Goal: Communication & Community: Answer question/provide support

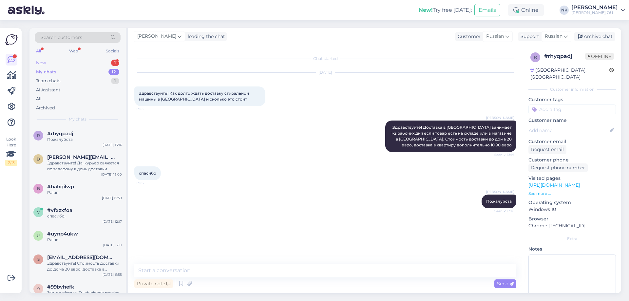
click at [93, 66] on div "New 1" at bounding box center [78, 62] width 86 height 9
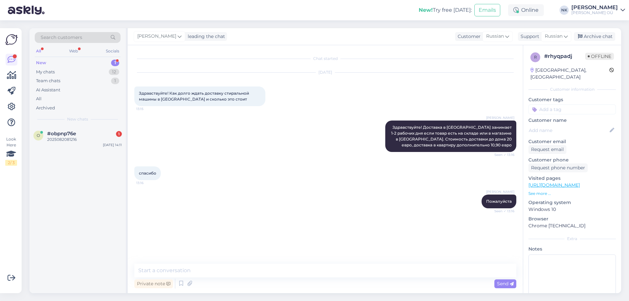
click at [66, 122] on div "New chats" at bounding box center [78, 119] width 86 height 6
click at [66, 125] on div "Search customers All Web Socials New 1 My chats 12 Team chats 1 AI Assistant Al…" at bounding box center [77, 77] width 96 height 98
click at [93, 140] on div "2025082081216" at bounding box center [84, 140] width 75 height 6
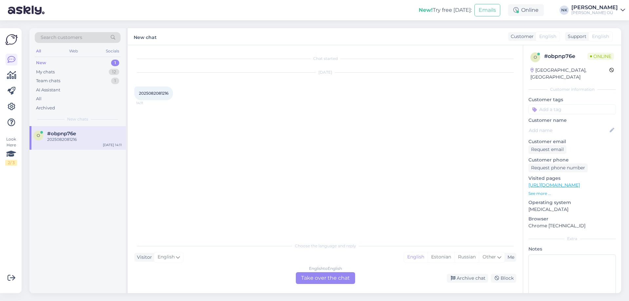
click at [331, 282] on div "English to English Take over the chat" at bounding box center [325, 278] width 59 height 12
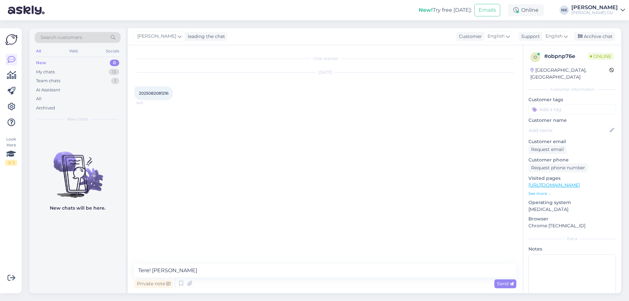
click at [165, 94] on span "2025082081216" at bounding box center [153, 93] width 29 height 5
copy div "2025082081216 14:11"
click at [189, 274] on textarea "Tere! [PERSON_NAME]" at bounding box center [325, 271] width 382 height 14
type textarea "Tere! Kuidas saan aidata?"
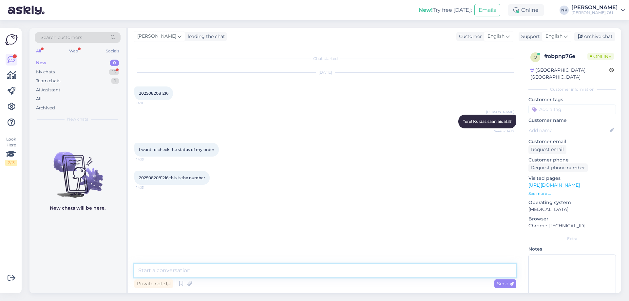
click at [242, 266] on textarea at bounding box center [325, 271] width 382 height 14
type textarea "A"
type textarea "The order is not active at the moment, we haven't received confirmation from ES…"
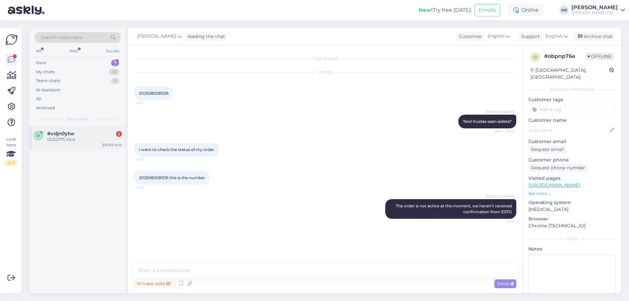
click at [79, 127] on div "v #vdjn0ytw 2 OLED77C41LA [DATE] 14:14" at bounding box center [77, 138] width 96 height 24
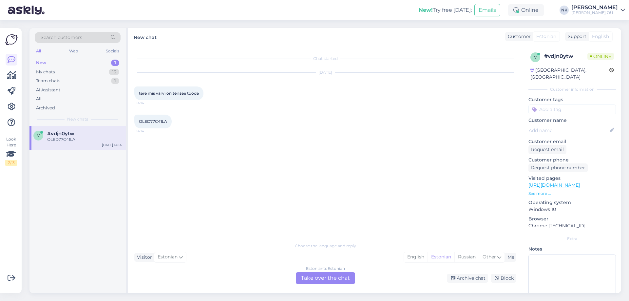
click at [561, 182] on link "[URL][DOMAIN_NAME]" at bounding box center [553, 185] width 51 height 6
click at [316, 282] on div "Estonian to Estonian Take over the chat" at bounding box center [325, 278] width 59 height 12
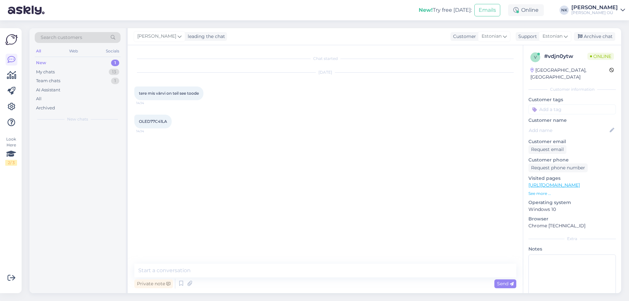
click at [309, 277] on textarea at bounding box center [325, 271] width 382 height 14
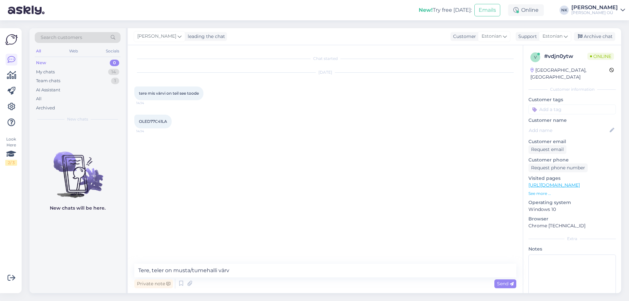
type textarea "Tere, teler on musta/tumehalli värvi"
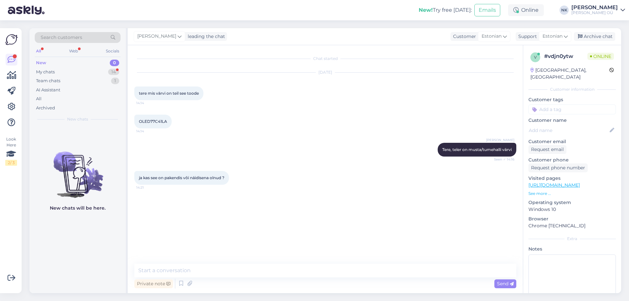
click at [239, 260] on div "Chat started [DATE] tere mis värvi on teil see toode 14:14 OLED77C41LA 14:14 [P…" at bounding box center [325, 169] width 395 height 248
click at [243, 273] on textarea at bounding box center [325, 271] width 382 height 14
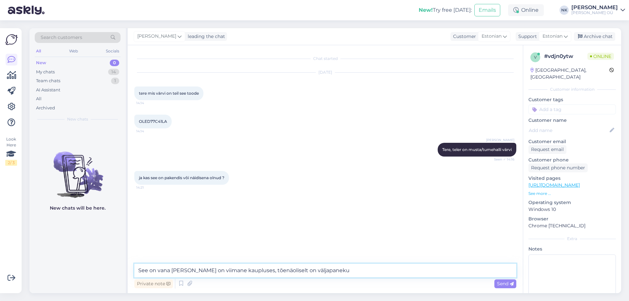
type textarea "See on vana [PERSON_NAME] on viimane kaupluses, tõenäoliselt on väljapanekul"
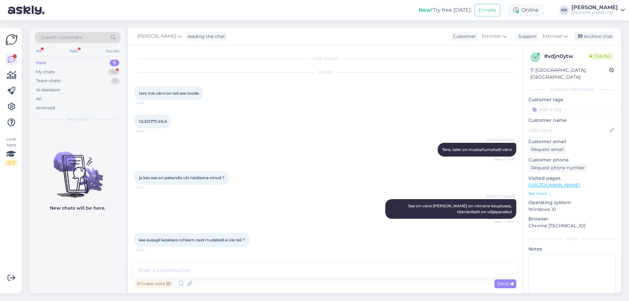
click at [569, 182] on link "[URL][DOMAIN_NAME]" at bounding box center [553, 185] width 51 height 6
click at [540, 191] on p "See more ..." at bounding box center [571, 194] width 87 height 6
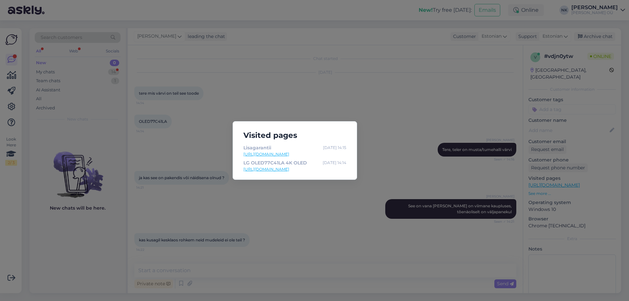
click at [330, 167] on link "[URL][DOMAIN_NAME]" at bounding box center [294, 169] width 103 height 6
click at [261, 224] on div "Visited pages Lisagarantii [DATE] 14:15 [URL][DOMAIN_NAME] LG OLED77C41LA 4K OL…" at bounding box center [314, 150] width 629 height 301
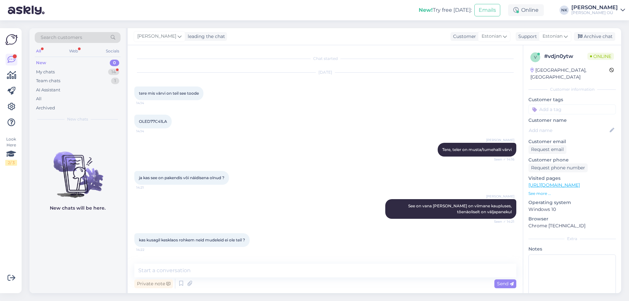
click at [229, 259] on div "Chat started [DATE] tere mis värvi on teil see toode 14:14 OLED77C41LA 14:14 [P…" at bounding box center [325, 169] width 395 height 248
click at [230, 270] on textarea at bounding box center [325, 271] width 382 height 14
type textarea "Jah, kesklaos seda pole"
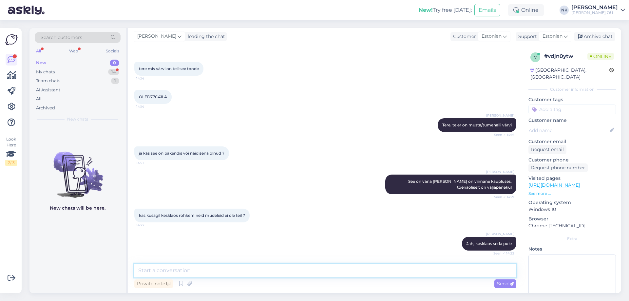
scroll to position [53, 0]
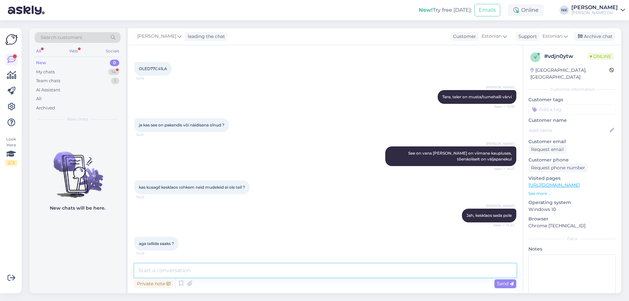
click at [242, 271] on textarea at bounding box center [325, 271] width 382 height 14
click at [231, 272] on textarea "Ei, tegemist on vana mudeliga, mida ei saa tellida" at bounding box center [325, 271] width 382 height 14
type textarea "Ei, tegemist on vana mudeliga, [PERSON_NAME] saa tellida"
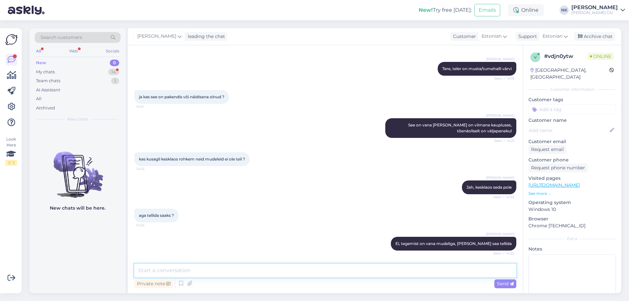
scroll to position [109, 0]
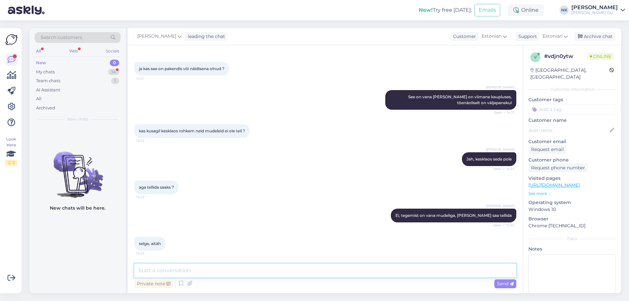
click at [250, 265] on textarea at bounding box center [325, 271] width 382 height 14
click at [252, 267] on textarea at bounding box center [325, 271] width 382 height 14
type textarea "Palun"
